Goal: Task Accomplishment & Management: Manage account settings

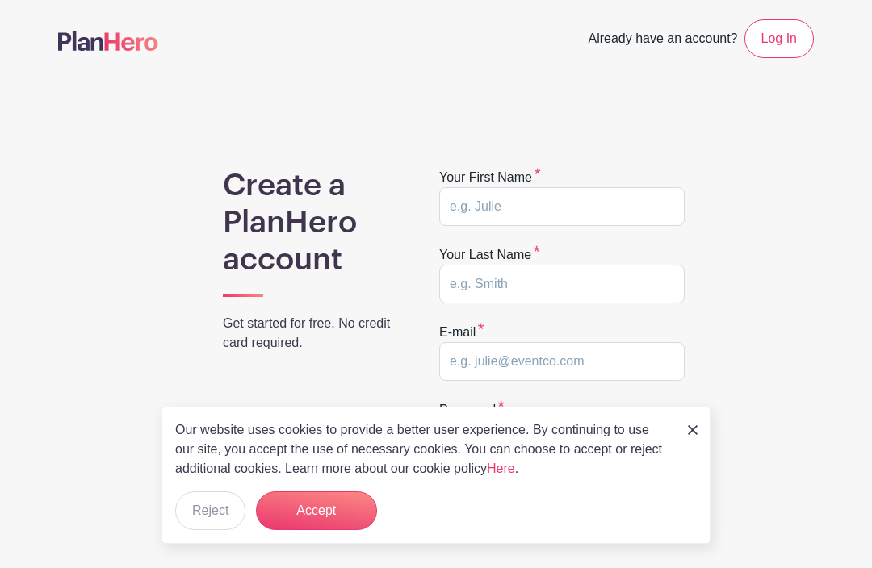
click at [781, 31] on link "Log In" at bounding box center [778, 38] width 69 height 39
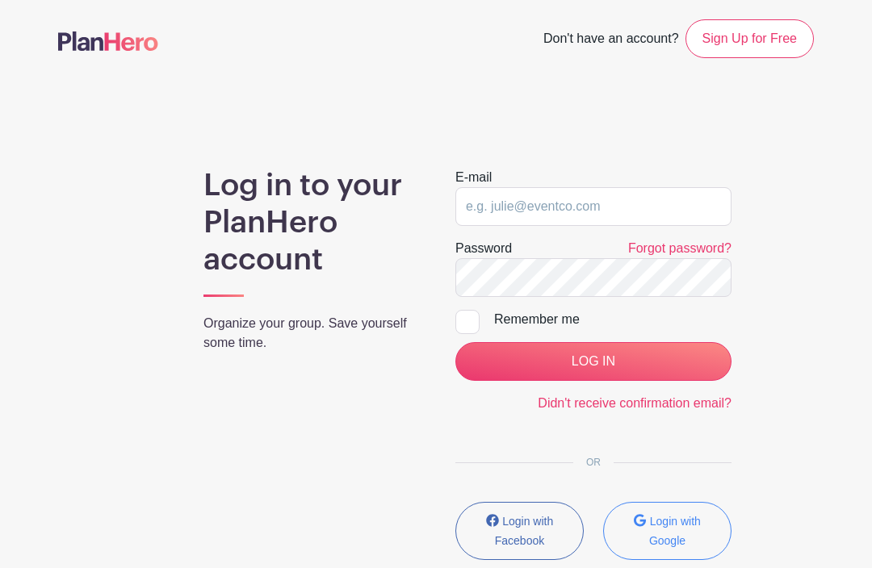
click at [643, 354] on input "LOG IN" at bounding box center [593, 361] width 276 height 39
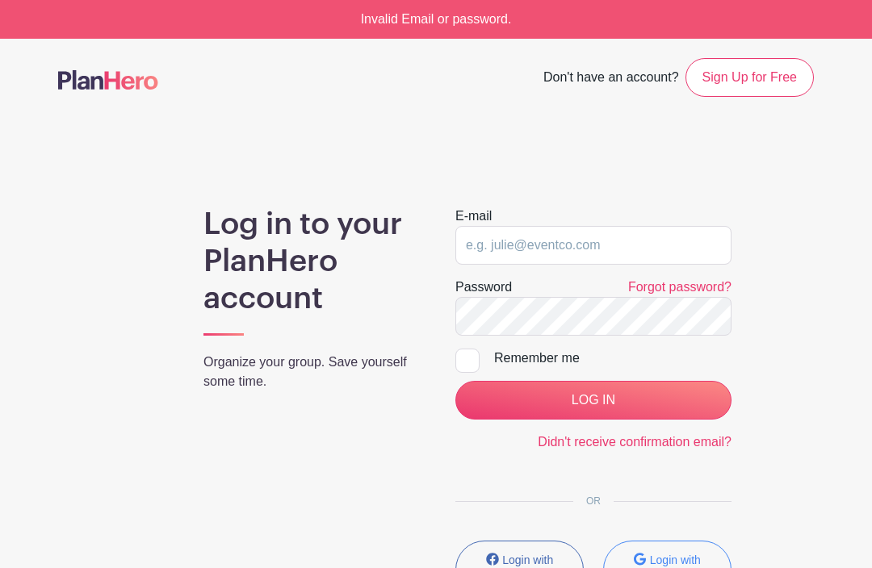
click at [664, 391] on input "LOG IN" at bounding box center [593, 400] width 276 height 39
click at [700, 554] on small "Login with Google" at bounding box center [675, 570] width 52 height 32
